Goal: Task Accomplishment & Management: Use online tool/utility

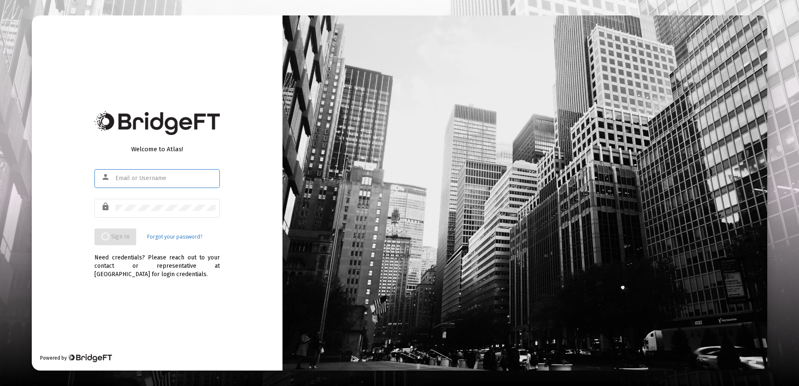
click at [141, 179] on input "text" at bounding box center [165, 178] width 100 height 7
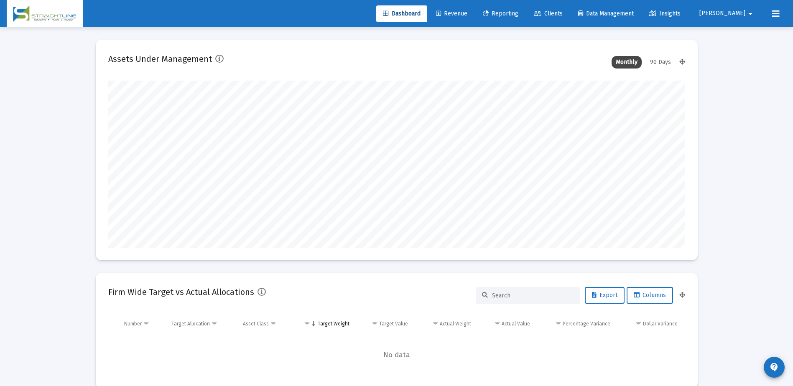
scroll to position [167, 311]
click at [467, 17] on span "Revenue" at bounding box center [451, 13] width 31 height 7
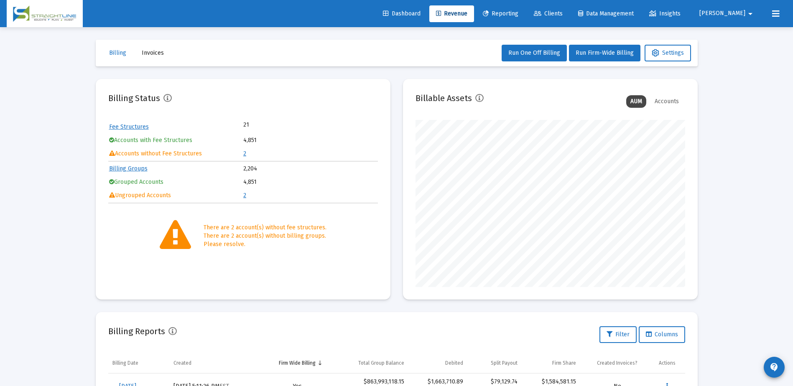
scroll to position [167, 270]
click at [657, 53] on icon at bounding box center [656, 53] width 8 height 8
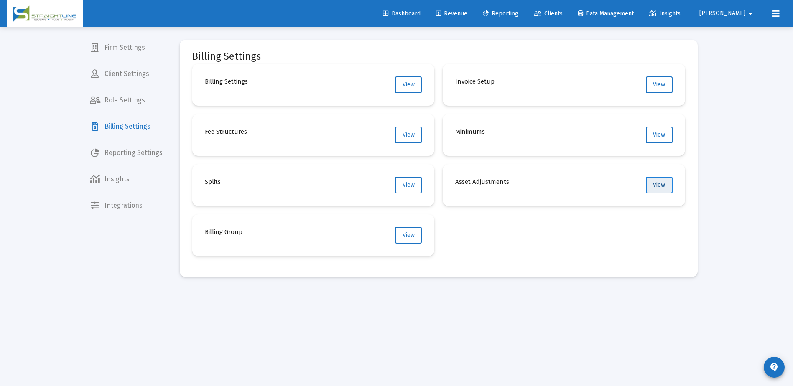
click at [655, 183] on span "View" at bounding box center [659, 184] width 12 height 7
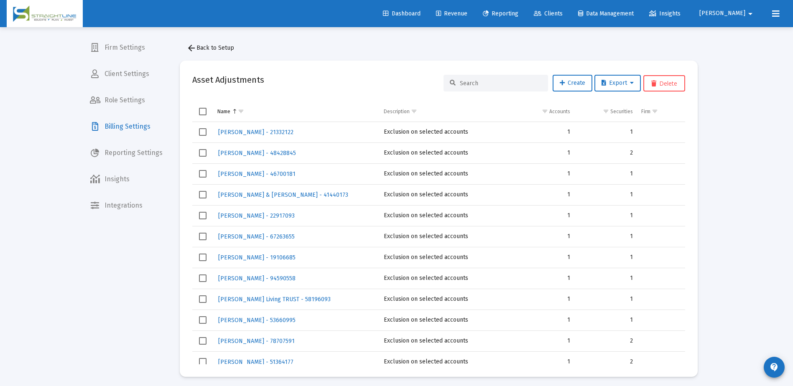
click at [219, 53] on button "arrow_back Back to Setup" at bounding box center [210, 48] width 61 height 17
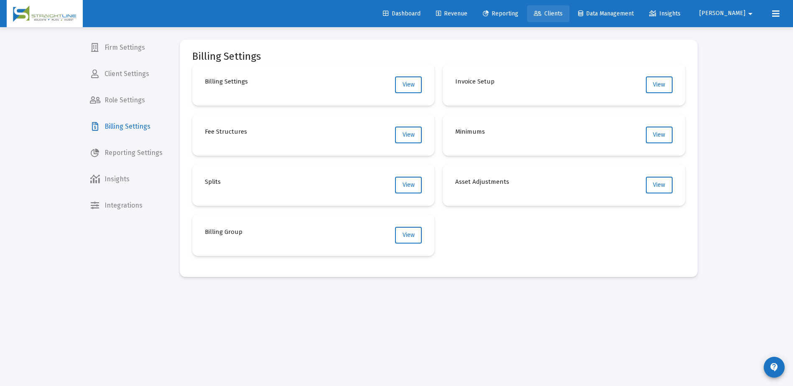
click at [563, 14] on span "Clients" at bounding box center [548, 13] width 29 height 7
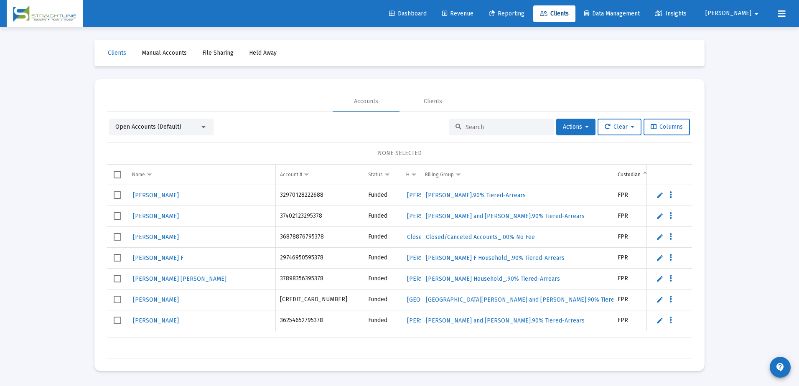
click at [489, 130] on input at bounding box center [507, 127] width 82 height 7
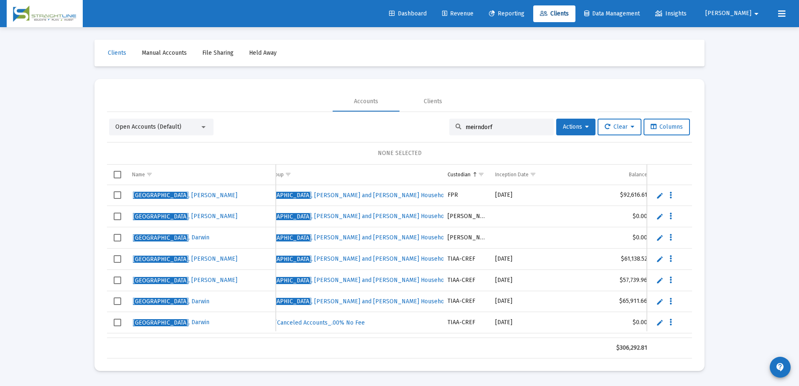
scroll to position [0, 201]
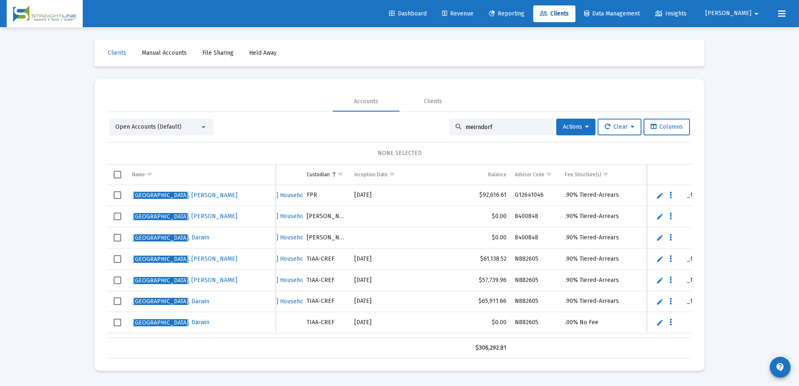
type input "meirndorf"
click at [474, 14] on span "Revenue" at bounding box center [457, 13] width 31 height 7
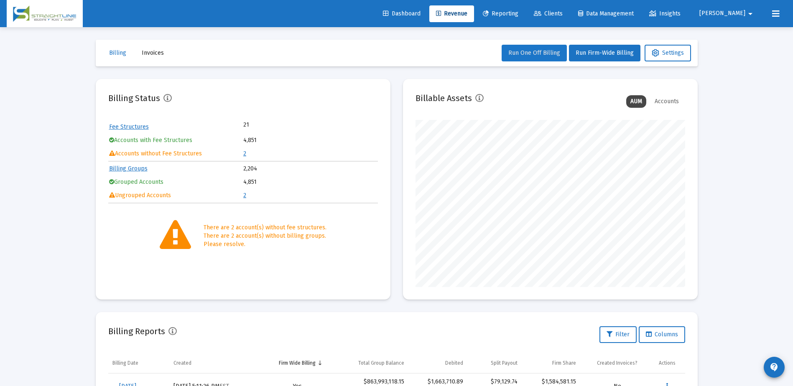
click at [550, 53] on span "Run One Off Billing" at bounding box center [534, 52] width 52 height 7
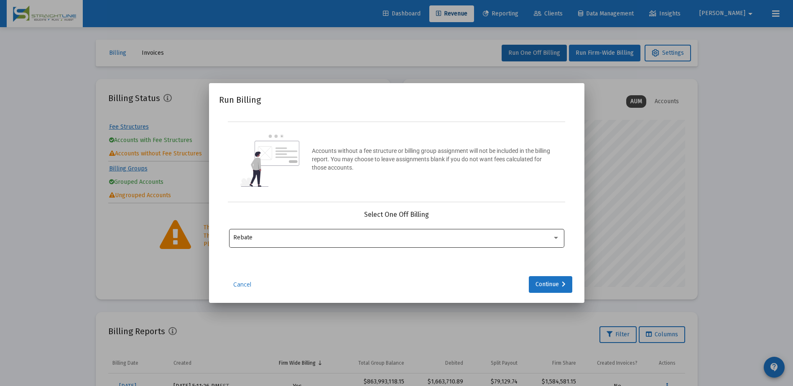
click at [549, 241] on div "Rebate" at bounding box center [396, 237] width 326 height 20
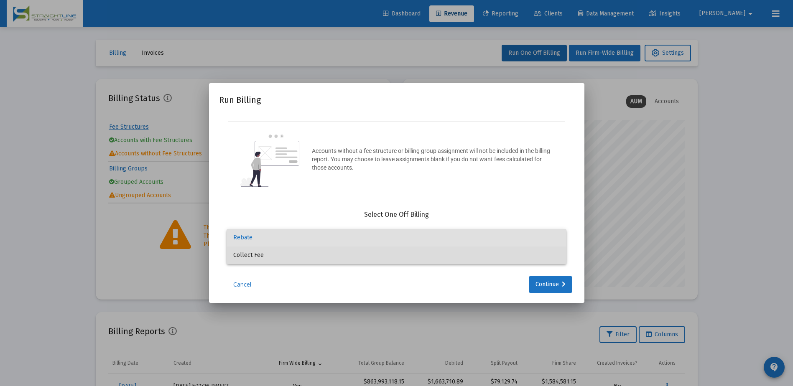
click at [502, 258] on span "Collect Fee" at bounding box center [396, 256] width 326 height 18
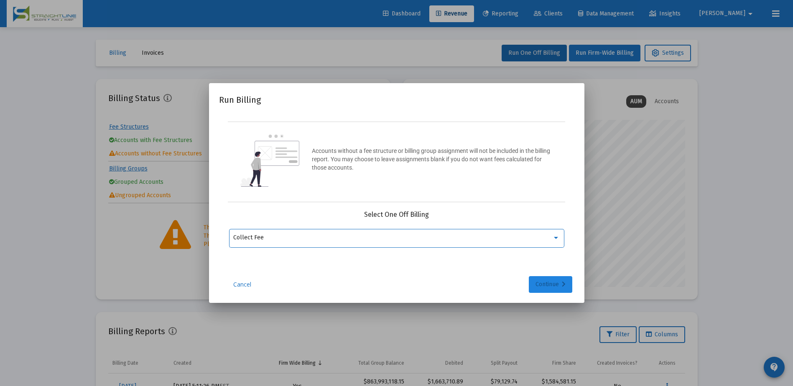
click at [549, 290] on div "Continue" at bounding box center [550, 284] width 30 height 17
click at [551, 239] on mat-icon "arrow_drop_down" at bounding box center [555, 238] width 10 height 10
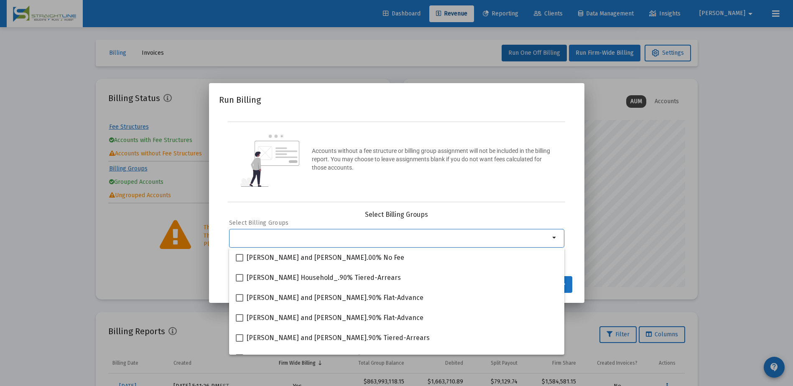
click at [453, 237] on input "Selection" at bounding box center [391, 237] width 316 height 7
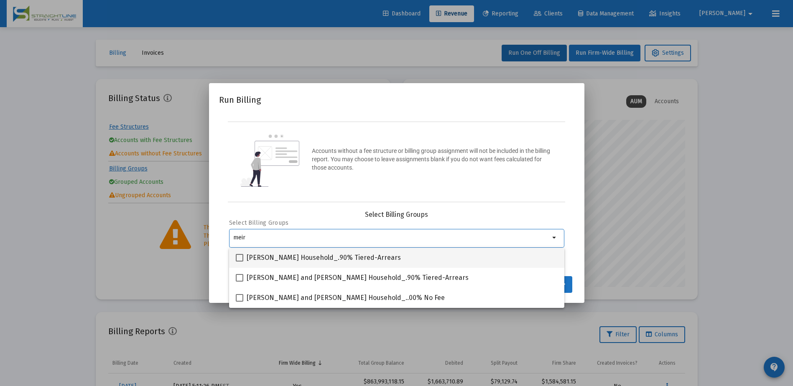
type input "meir"
click at [242, 260] on span at bounding box center [240, 258] width 8 height 8
click at [239, 262] on input "[PERSON_NAME] Household_.90% Tiered-Arrears" at bounding box center [239, 262] width 0 height 0
checkbox input "true"
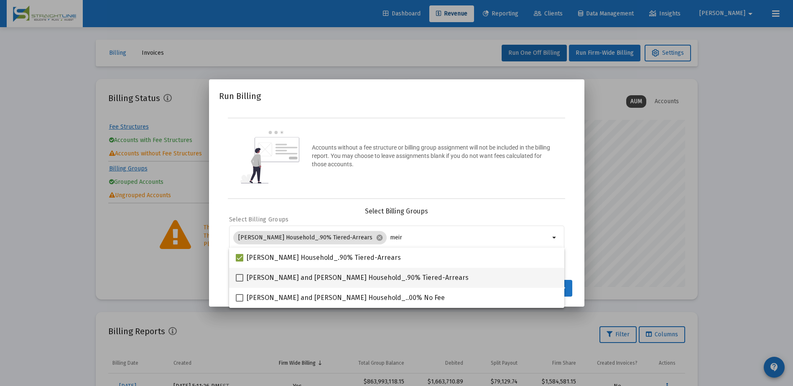
click at [244, 275] on label "[PERSON_NAME] and [PERSON_NAME] Household_.90% Tiered-Arrears" at bounding box center [352, 278] width 233 height 10
click at [239, 282] on input "[PERSON_NAME] and [PERSON_NAME] Household_.90% Tiered-Arrears" at bounding box center [239, 282] width 0 height 0
checkbox input "true"
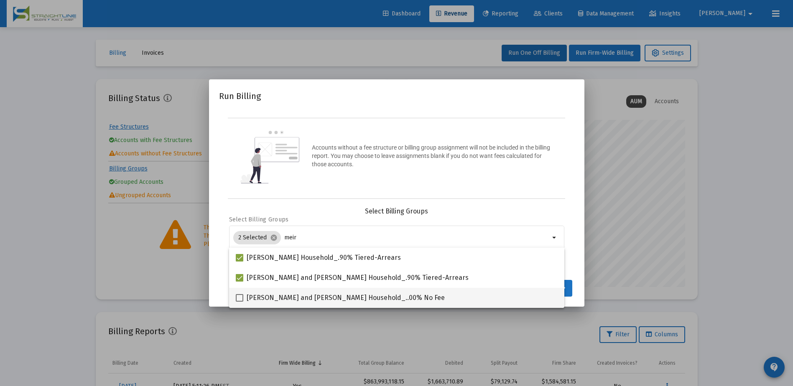
click at [240, 296] on span at bounding box center [240, 298] width 8 height 8
click at [239, 302] on input "[PERSON_NAME] and [PERSON_NAME] Household_..00% No Fee" at bounding box center [239, 302] width 0 height 0
checkbox input "true"
click at [571, 270] on div "Select Billing Groups Select Billing Groups 3 Selected cancel meir arrow_drop_d…" at bounding box center [396, 240] width 355 height 67
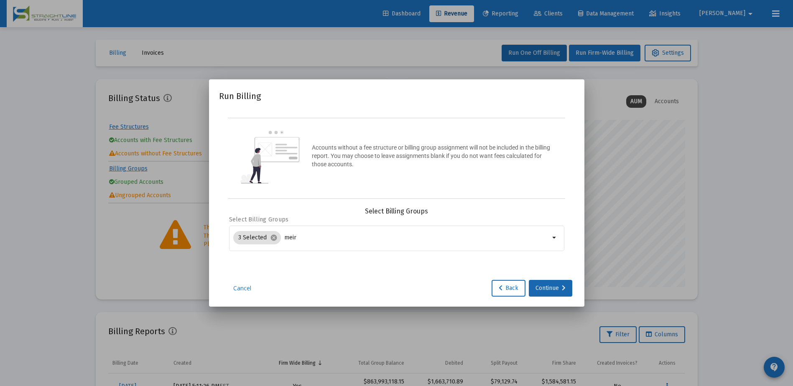
drag, startPoint x: 558, startPoint y: 287, endPoint x: 281, endPoint y: 262, distance: 277.4
click at [317, 278] on div "Run Billing Accounts without a fee structure or billing group assignment will n…" at bounding box center [396, 192] width 355 height 207
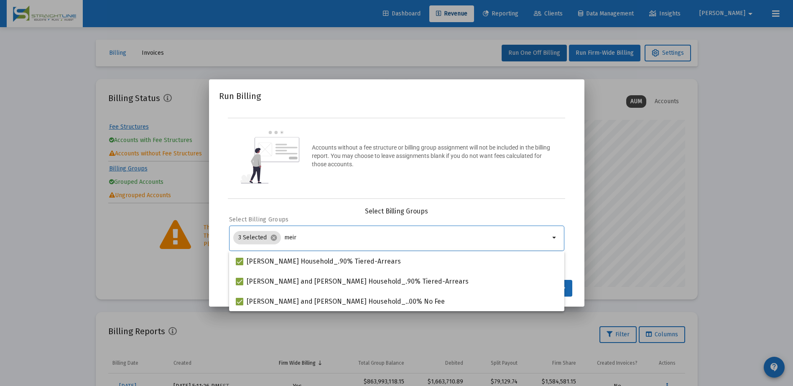
drag, startPoint x: 298, startPoint y: 237, endPoint x: 283, endPoint y: 237, distance: 15.0
click at [284, 237] on input "meir" at bounding box center [416, 237] width 265 height 7
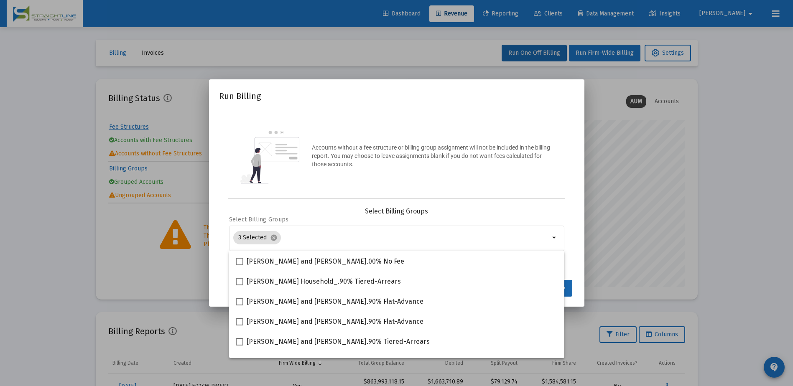
click at [477, 200] on div "Run Billing Accounts without a fee structure or billing group assignment will n…" at bounding box center [396, 192] width 355 height 207
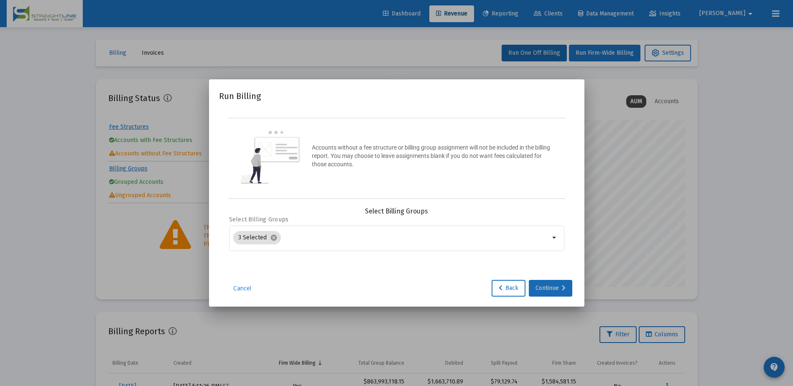
click at [552, 290] on div "Continue" at bounding box center [550, 288] width 30 height 17
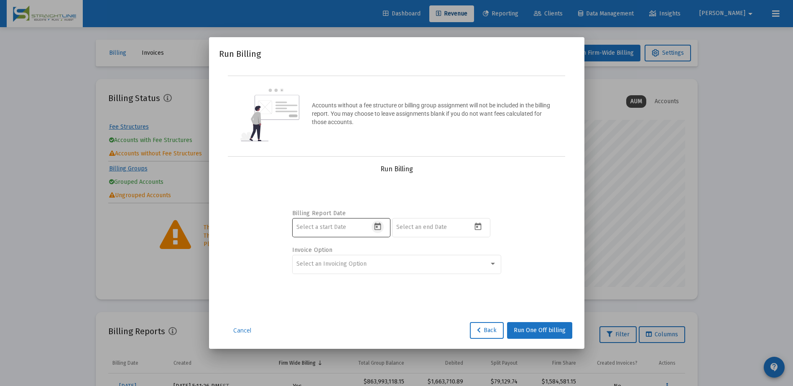
click at [374, 225] on icon "Open calendar" at bounding box center [377, 227] width 7 height 8
click at [382, 86] on button "Previous month" at bounding box center [384, 86] width 17 height 17
click at [334, 137] on div "1" at bounding box center [337, 140] width 15 height 15
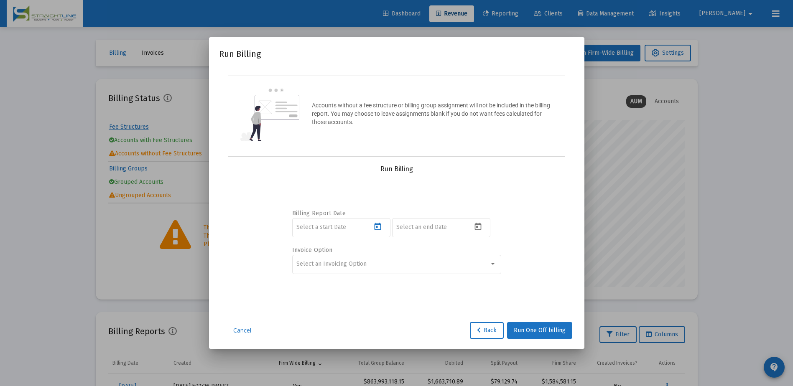
type input "[DATE]"
click at [482, 227] on button "Open calendar" at bounding box center [477, 227] width 12 height 12
click at [482, 87] on button "Previous month" at bounding box center [484, 86] width 17 height 17
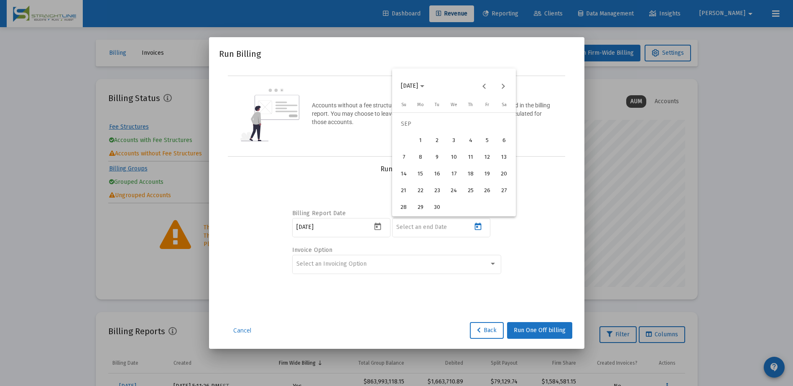
click at [442, 210] on div "30" at bounding box center [437, 207] width 15 height 15
type input "[DATE]"
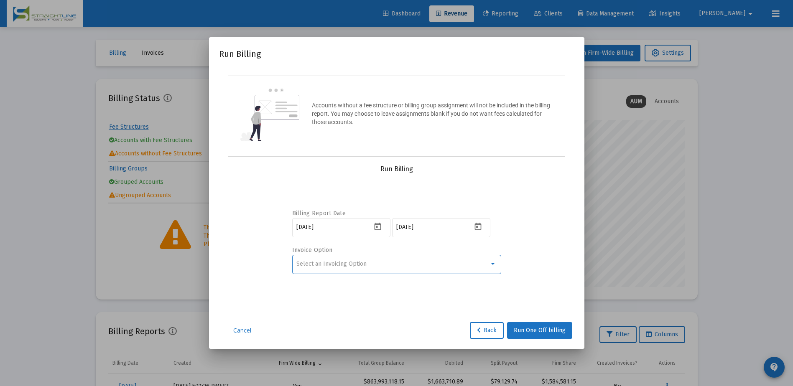
click at [405, 262] on div "Select an Invoicing Option" at bounding box center [392, 264] width 193 height 7
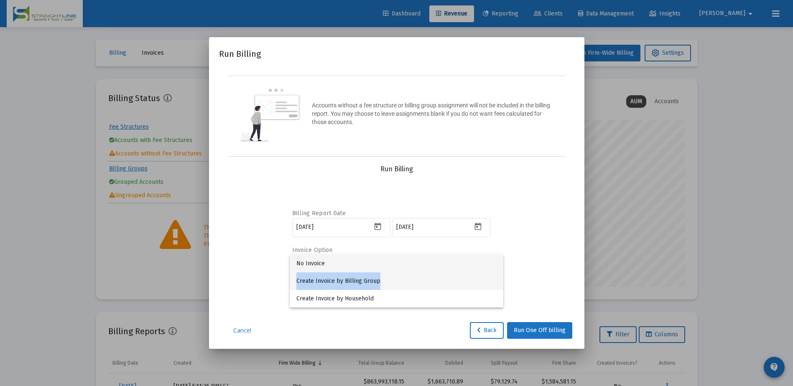
drag, startPoint x: 400, startPoint y: 267, endPoint x: 379, endPoint y: 285, distance: 27.2
click at [379, 285] on div "No Invoice Create Invoice by Billing Group Create Invoice by Household" at bounding box center [397, 281] width 214 height 53
drag, startPoint x: 379, startPoint y: 285, endPoint x: 369, endPoint y: 283, distance: 10.2
click at [369, 283] on span "Create Invoice by Billing Group" at bounding box center [396, 281] width 200 height 18
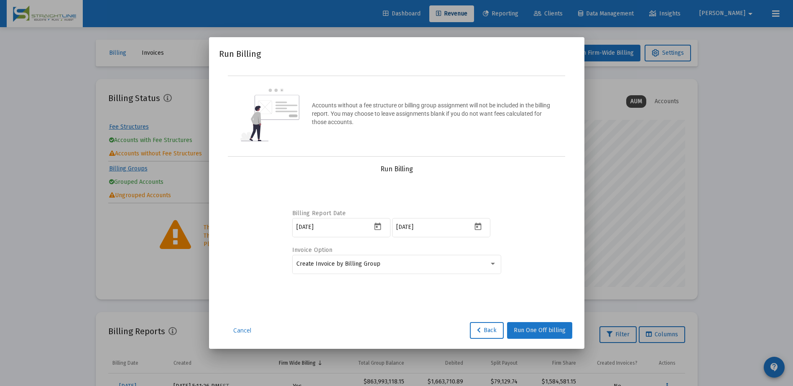
click at [535, 328] on span "Run One Off billing" at bounding box center [540, 330] width 52 height 7
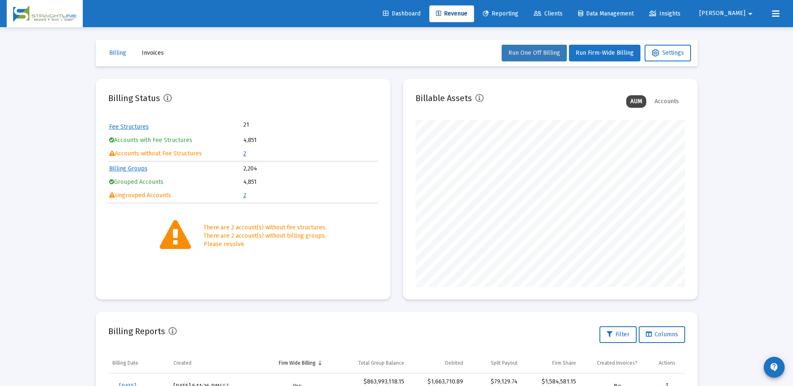
scroll to position [170, 0]
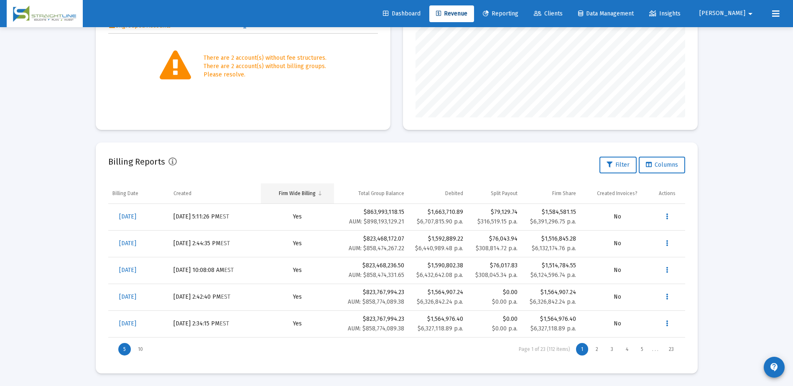
click at [309, 194] on div "Firm Wide Billing" at bounding box center [297, 193] width 37 height 7
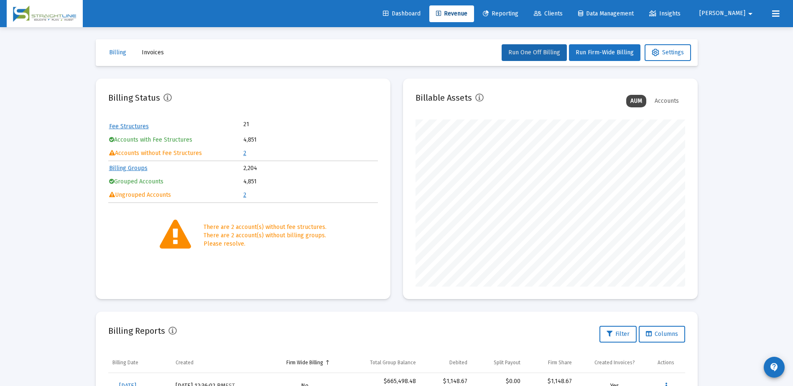
scroll to position [0, 0]
click at [420, 14] on span "Dashboard" at bounding box center [402, 13] width 38 height 7
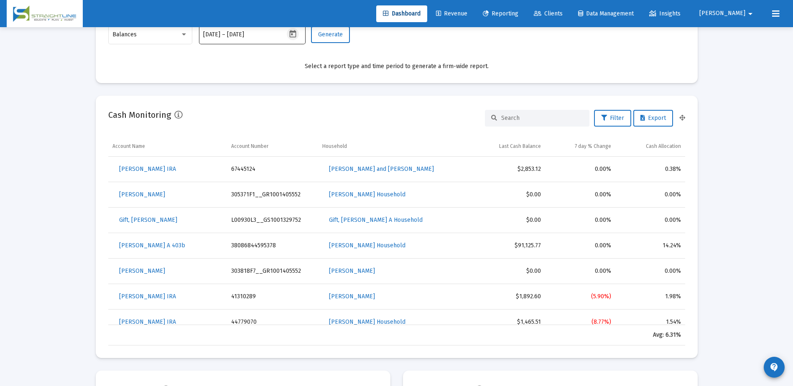
click at [294, 34] on icon "Open calendar" at bounding box center [292, 34] width 9 height 9
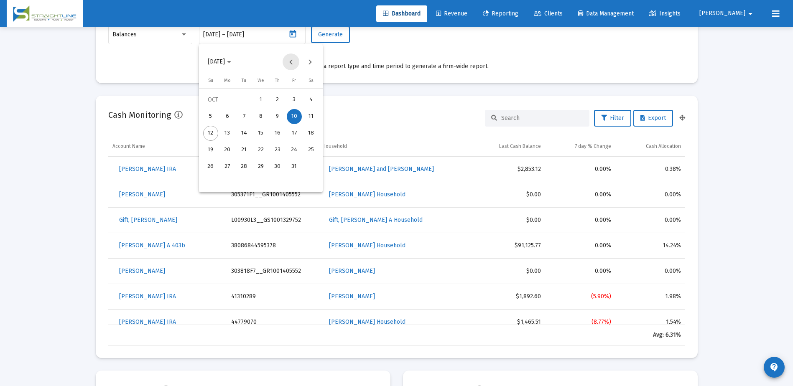
click at [288, 64] on button "Previous month" at bounding box center [291, 61] width 17 height 17
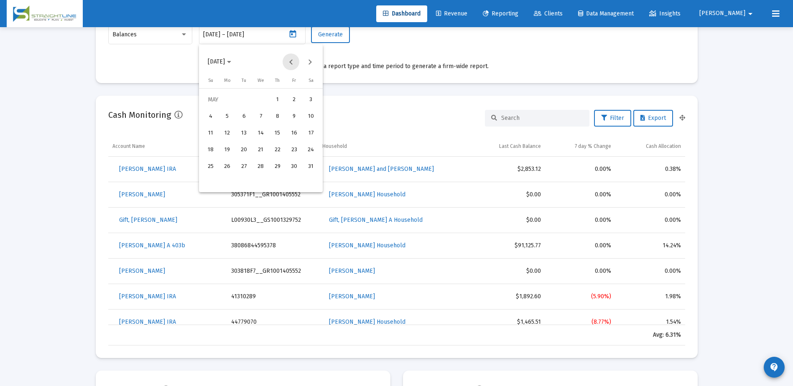
click at [288, 64] on button "Previous month" at bounding box center [291, 61] width 17 height 17
click at [290, 64] on button "Previous month" at bounding box center [291, 61] width 17 height 17
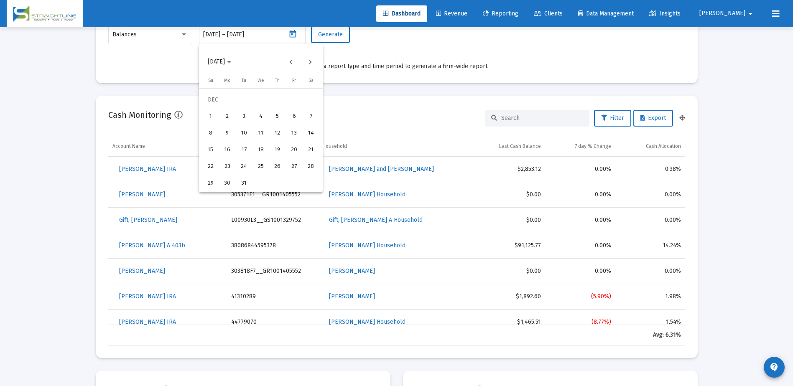
click at [241, 181] on div "31" at bounding box center [244, 183] width 15 height 15
type input "[DATE]"
drag, startPoint x: 292, startPoint y: 38, endPoint x: 273, endPoint y: 41, distance: 19.4
click at [273, 41] on div at bounding box center [396, 193] width 793 height 386
click at [255, 36] on input "text" at bounding box center [247, 34] width 40 height 7
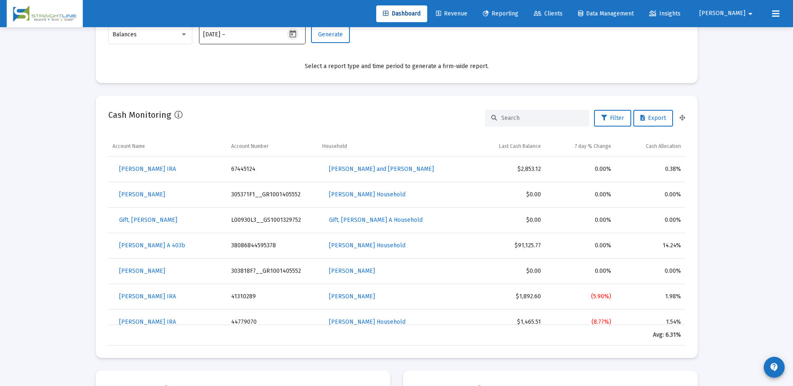
click at [290, 33] on icon "Open calendar" at bounding box center [293, 34] width 7 height 8
click at [241, 179] on div "31" at bounding box center [244, 183] width 15 height 15
type input "[DATE]"
drag, startPoint x: 327, startPoint y: 34, endPoint x: 272, endPoint y: 59, distance: 61.0
click at [275, 59] on mat-card-content "Balances [DATE] [DATE] – [DATE] Generate Select a report type and time period t…" at bounding box center [396, 47] width 577 height 46
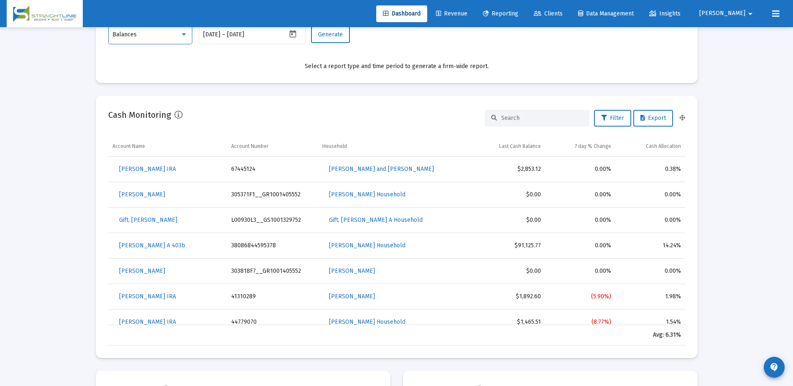
click at [185, 36] on div at bounding box center [184, 34] width 8 height 7
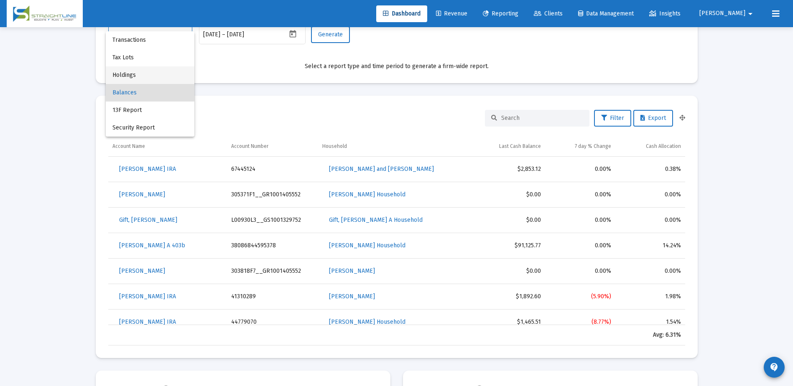
click at [156, 74] on span "Holdings" at bounding box center [149, 75] width 75 height 18
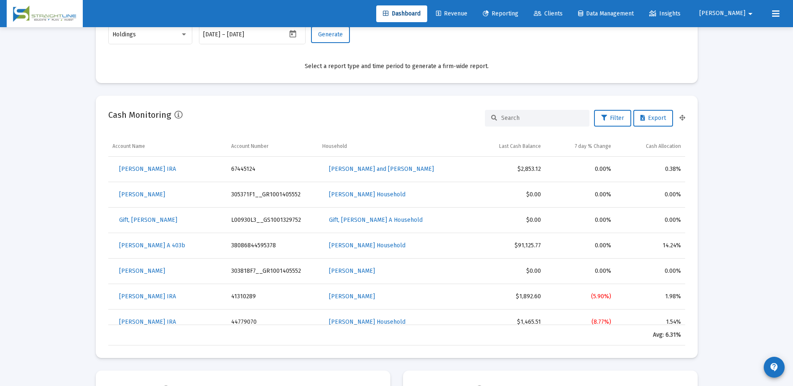
click at [330, 43] on div "Holdings [DATE] [DATE] – [DATE] Generate" at bounding box center [396, 39] width 577 height 30
click at [337, 37] on span "Generate" at bounding box center [330, 34] width 25 height 7
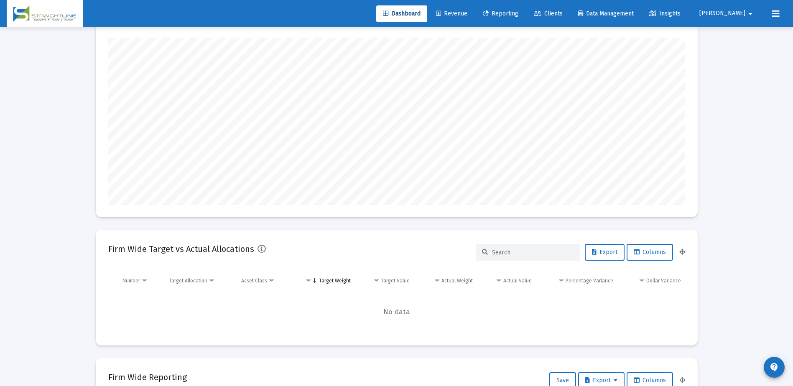
scroll to position [42, 0]
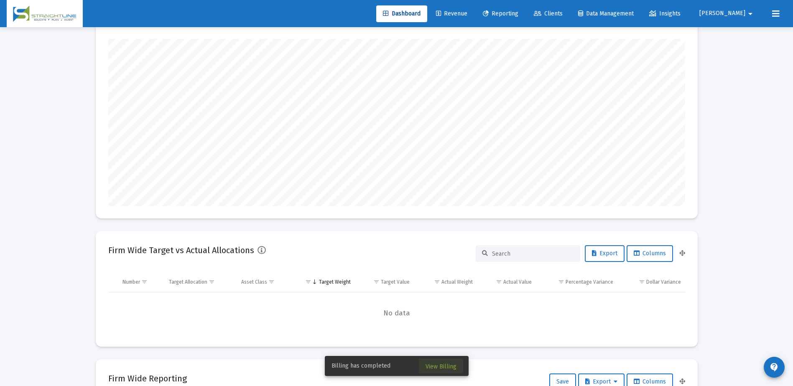
click at [451, 366] on span "View Billing" at bounding box center [440, 366] width 31 height 7
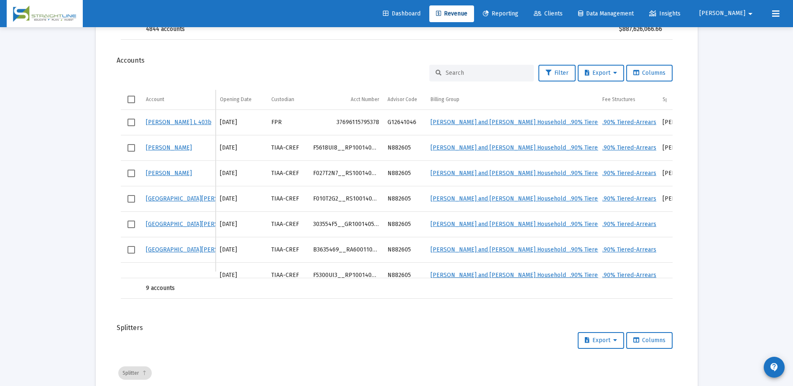
scroll to position [710, 0]
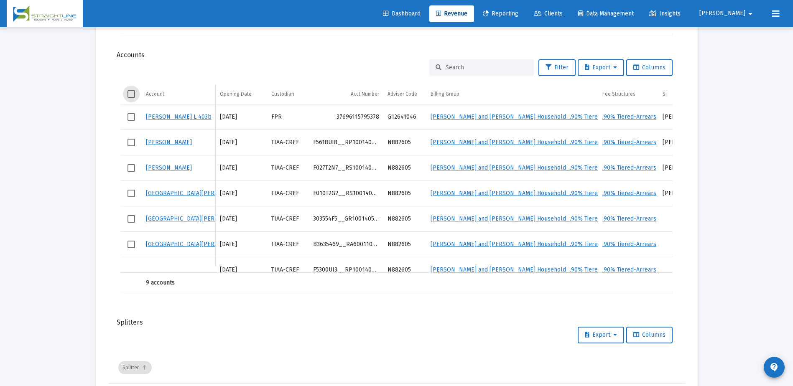
click at [132, 95] on span "Select all" at bounding box center [131, 94] width 8 height 8
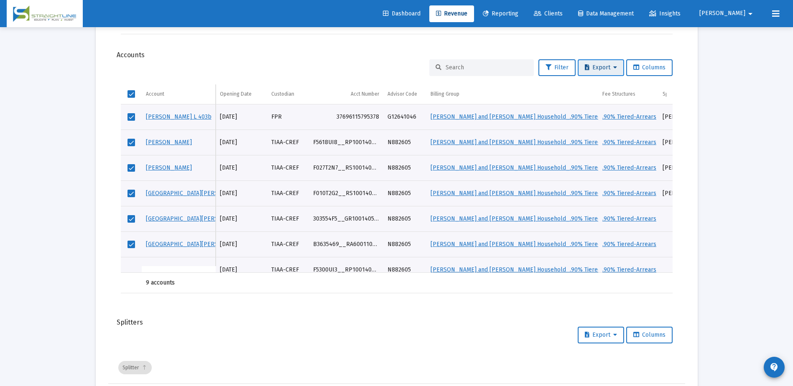
click at [597, 69] on span "Export" at bounding box center [601, 67] width 32 height 7
click at [605, 89] on button "Export All Rows" at bounding box center [602, 89] width 57 height 20
click at [563, 12] on span "Clients" at bounding box center [548, 13] width 29 height 7
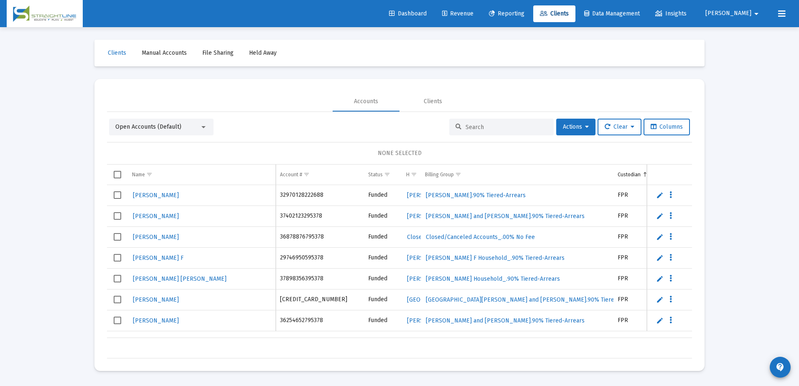
click at [509, 127] on input at bounding box center [507, 127] width 82 height 7
paste input "F027T2N7__RS1001405552"
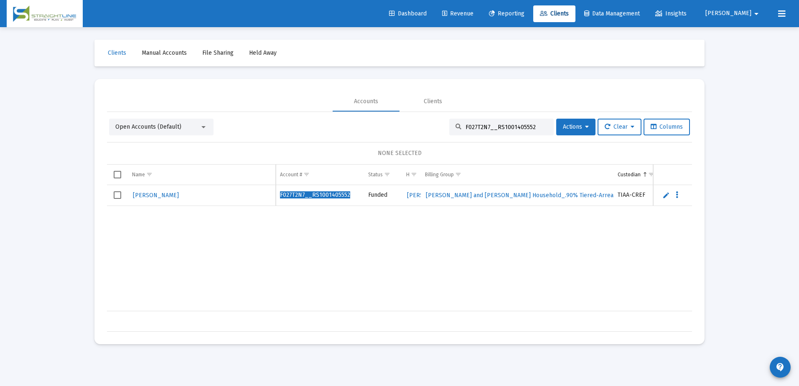
type input "F027T2N7__RS1001405552"
click at [170, 197] on span "[PERSON_NAME]" at bounding box center [156, 195] width 46 height 7
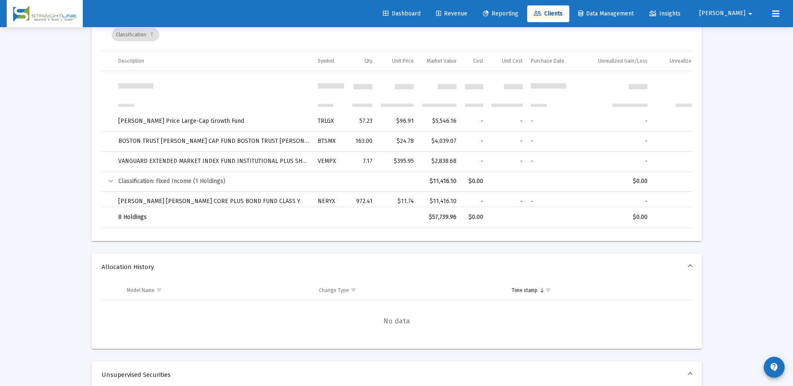
scroll to position [376, 0]
